Goal: Task Accomplishment & Management: Complete application form

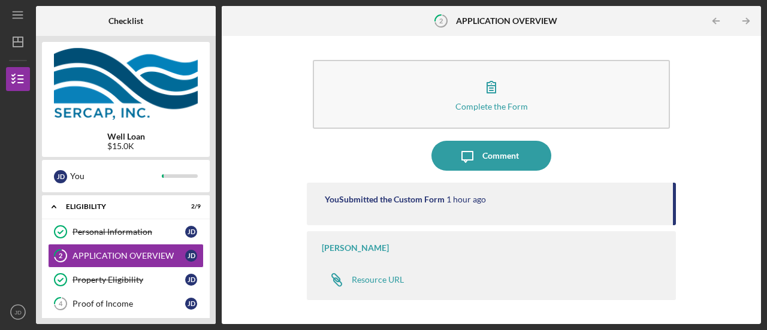
scroll to position [35, 0]
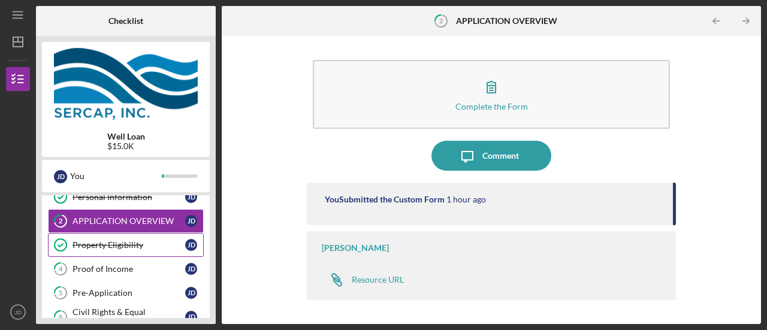
click at [132, 240] on div "Property Eligibility" at bounding box center [128, 245] width 113 height 10
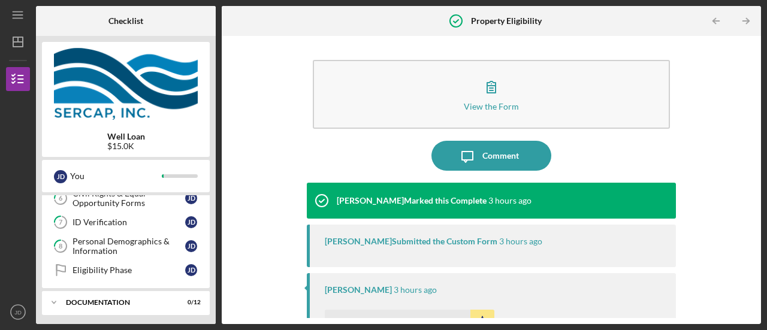
scroll to position [155, 0]
click at [122, 244] on div "Personal Demographics & Information" at bounding box center [128, 244] width 113 height 19
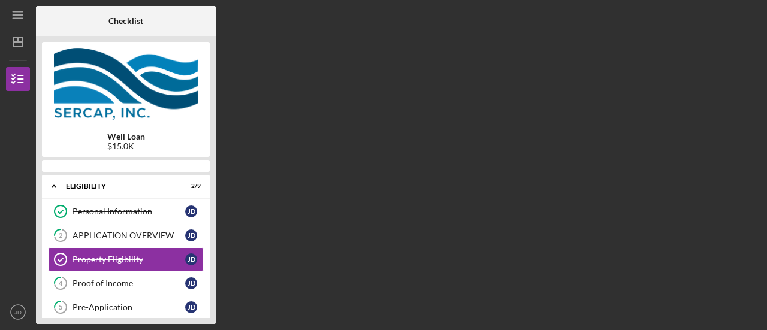
scroll to position [11, 0]
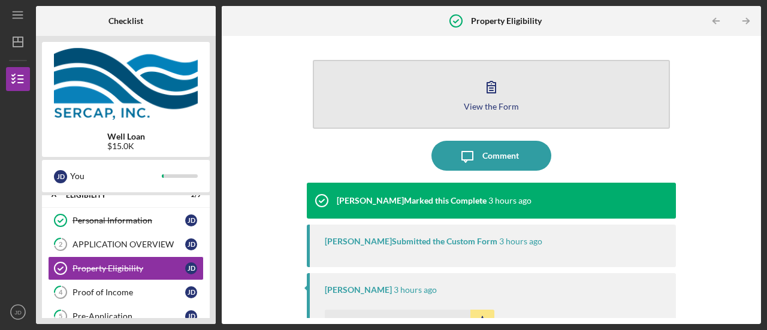
click at [488, 87] on icon "button" at bounding box center [491, 87] width 30 height 30
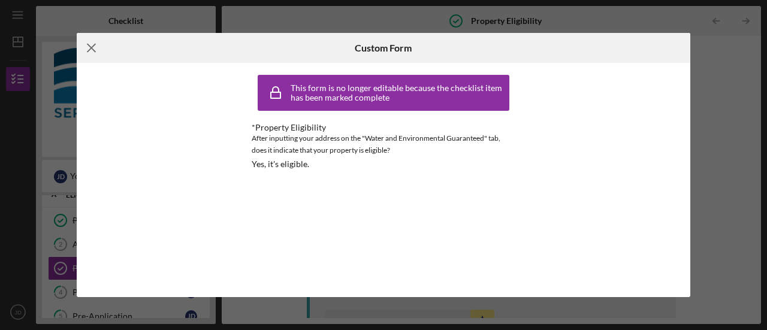
click at [92, 46] on icon "Icon/Menu Close" at bounding box center [92, 48] width 30 height 30
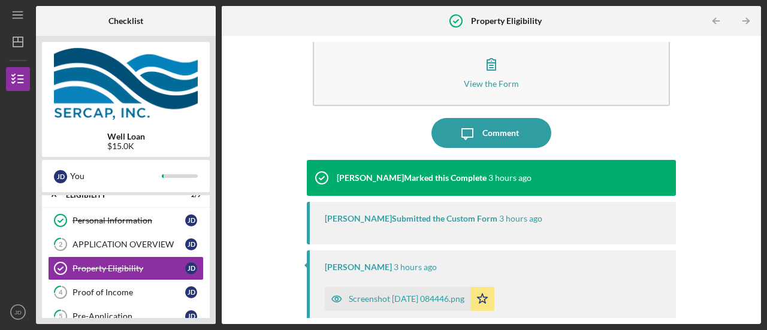
scroll to position [23, 0]
